Goal: Check status: Check status

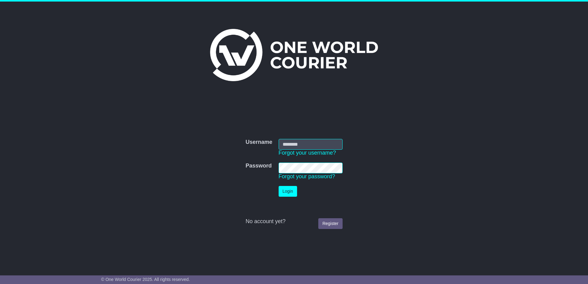
type input "**********"
drag, startPoint x: 288, startPoint y: 193, endPoint x: 297, endPoint y: 195, distance: 8.4
click at [288, 193] on button "Login" at bounding box center [287, 191] width 18 height 11
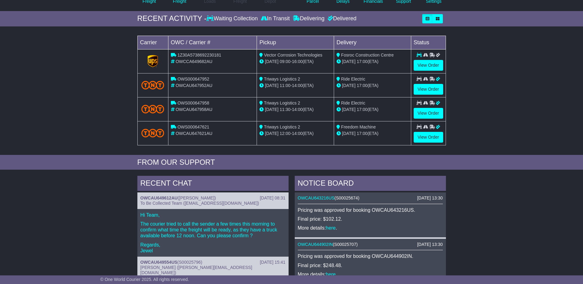
scroll to position [92, 0]
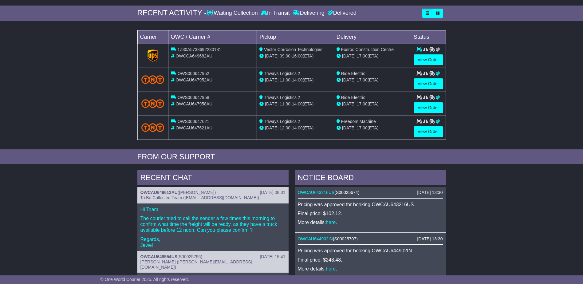
drag, startPoint x: 201, startPoint y: 228, endPoint x: 179, endPoint y: 220, distance: 23.0
click at [179, 220] on p "The courier tried to call the sender a few times this morning to confirm what t…" at bounding box center [212, 224] width 145 height 18
click at [181, 220] on p "The courier tried to call the sender a few times this morning to confirm what t…" at bounding box center [212, 224] width 145 height 18
click at [178, 223] on p "The courier tried to call the sender a few times this morning to confirm what t…" at bounding box center [212, 224] width 145 height 18
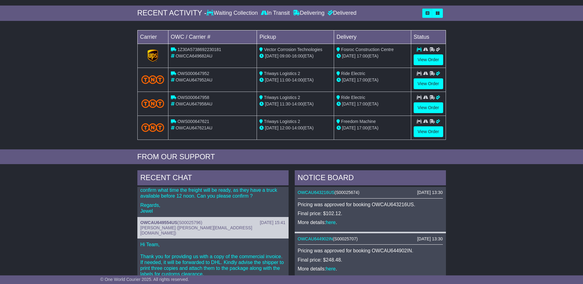
scroll to position [34, 0]
click at [192, 223] on span "S00025796" at bounding box center [190, 222] width 22 height 5
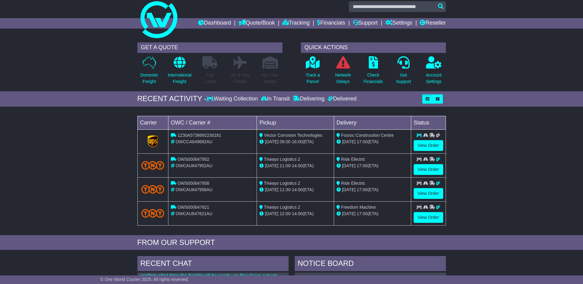
scroll to position [0, 0]
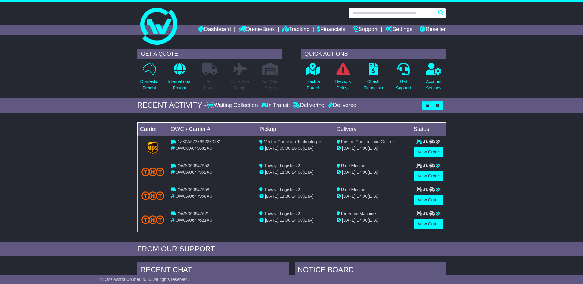
click at [383, 13] on input "text" at bounding box center [397, 13] width 97 height 11
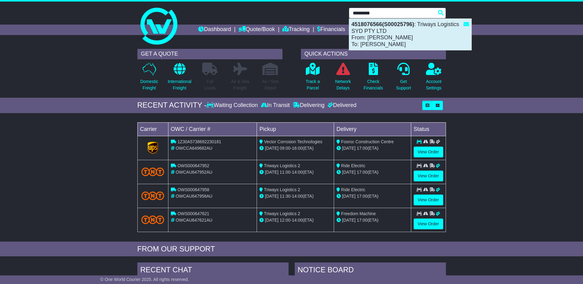
click at [396, 28] on div "4518076566(S00025796) : Triways Logistics SYD PTY LTD From: Stuart Williams To:…" at bounding box center [410, 34] width 122 height 31
type input "**********"
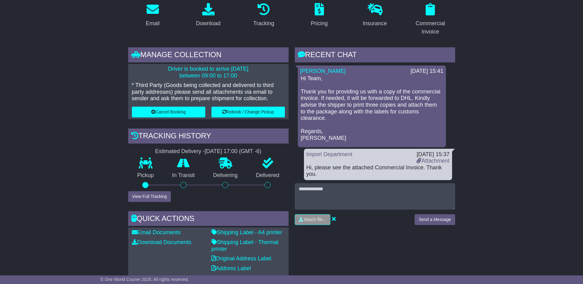
scroll to position [92, 0]
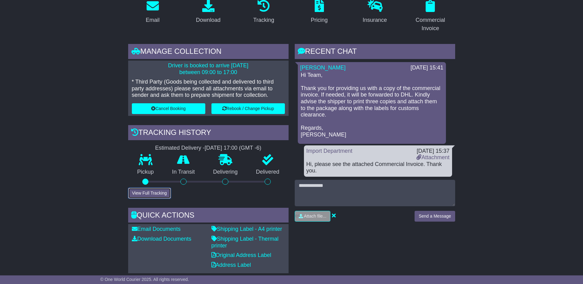
click at [147, 192] on button "View Full Tracking" at bounding box center [149, 193] width 43 height 11
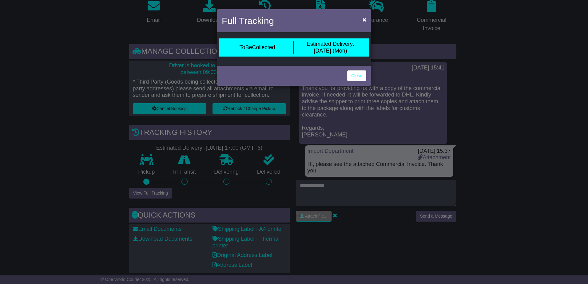
drag, startPoint x: 513, startPoint y: 155, endPoint x: 497, endPoint y: 153, distance: 16.1
click at [516, 155] on div "Full Tracking × ToBeCollected Estimated Delivery: 29 Sep (Mon) Close" at bounding box center [294, 142] width 588 height 284
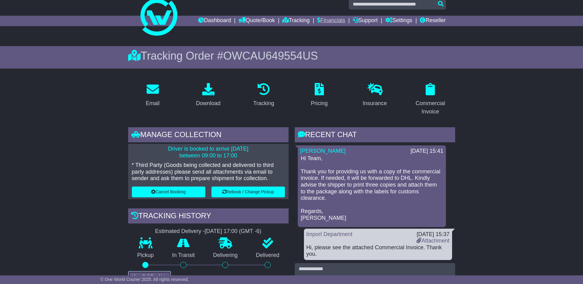
scroll to position [0, 0]
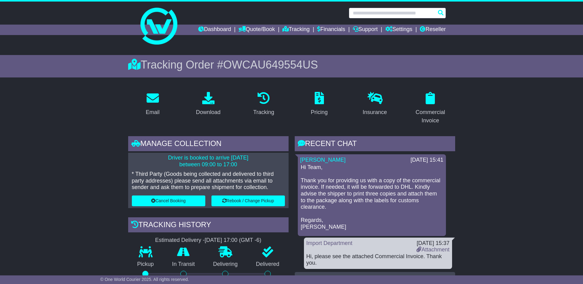
click at [398, 12] on input "text" at bounding box center [397, 13] width 97 height 11
paste input "**********"
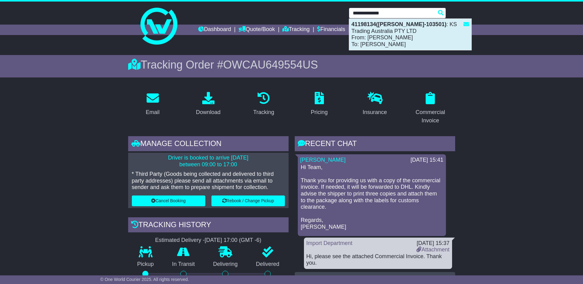
click at [404, 34] on div "41198134(Fadi Ziad-103501) : KS Trading Australia PTY LTD From: Khalid Hussein …" at bounding box center [410, 34] width 122 height 31
type input "********"
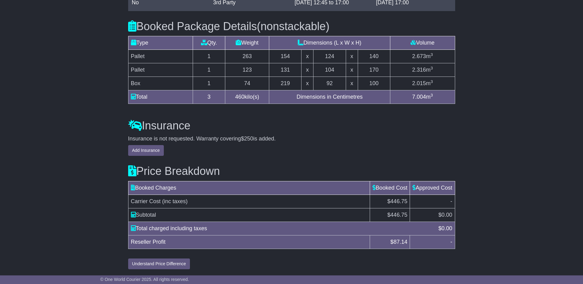
scroll to position [501, 0]
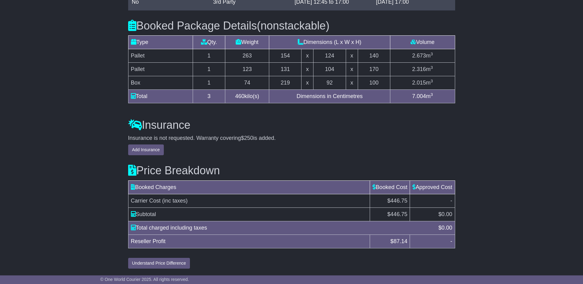
drag, startPoint x: 495, startPoint y: 172, endPoint x: 353, endPoint y: 158, distance: 142.1
click at [353, 158] on div "Price Breakdown Booked Charges Booked Cost Approved Cost Carrier Cost (inc taxe…" at bounding box center [291, 211] width 333 height 113
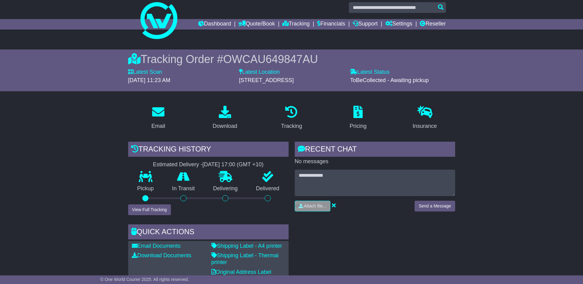
scroll to position [0, 0]
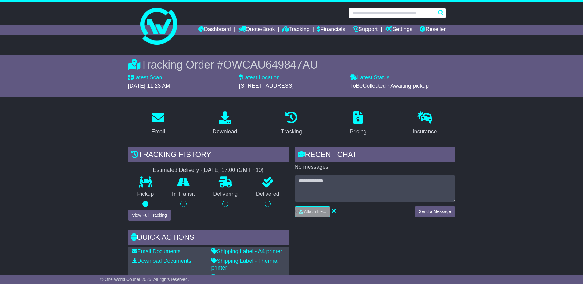
click at [381, 16] on input "text" at bounding box center [397, 13] width 97 height 11
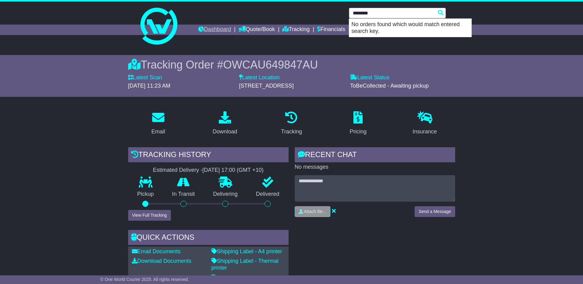
type input "********"
drag, startPoint x: 220, startPoint y: 26, endPoint x: 214, endPoint y: 30, distance: 6.6
click at [220, 27] on link "Dashboard" at bounding box center [214, 30] width 33 height 10
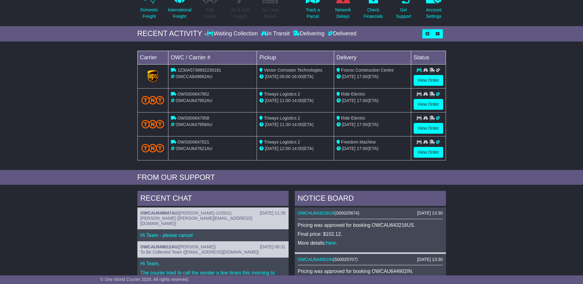
scroll to position [154, 0]
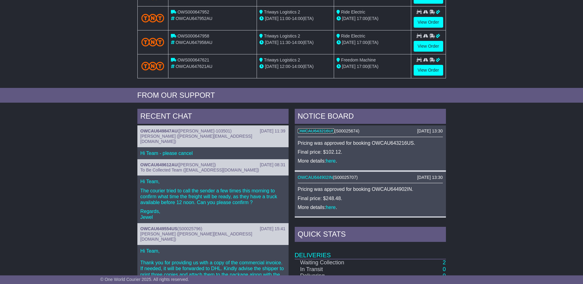
click at [316, 130] on link "OWCAU643216US" at bounding box center [316, 130] width 37 height 5
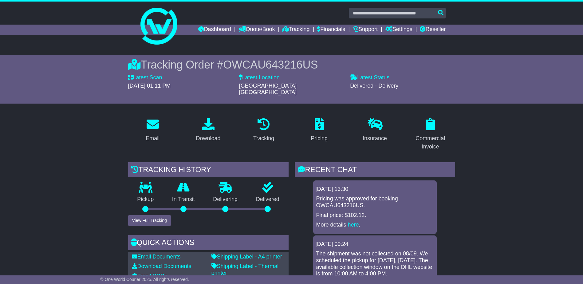
click at [265, 64] on span "OWCAU643216US" at bounding box center [270, 64] width 95 height 13
copy span "OWCAU643216US"
drag, startPoint x: 503, startPoint y: 227, endPoint x: 146, endPoint y: 21, distance: 412.3
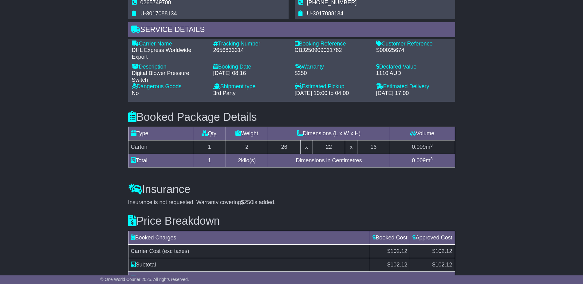
scroll to position [411, 0]
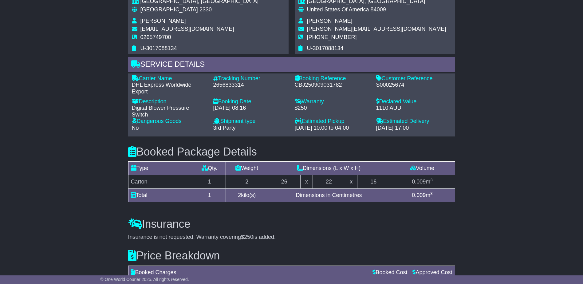
click at [226, 82] on div "2656833314" at bounding box center [250, 85] width 75 height 7
copy div "2656833314"
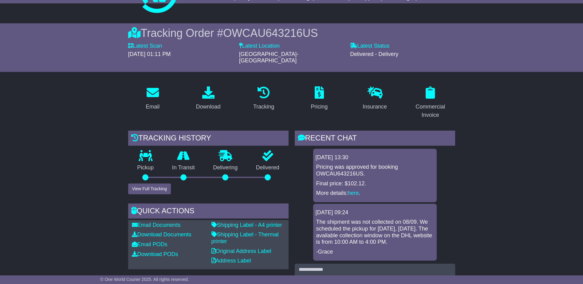
scroll to position [0, 0]
